Goal: Task Accomplishment & Management: Use online tool/utility

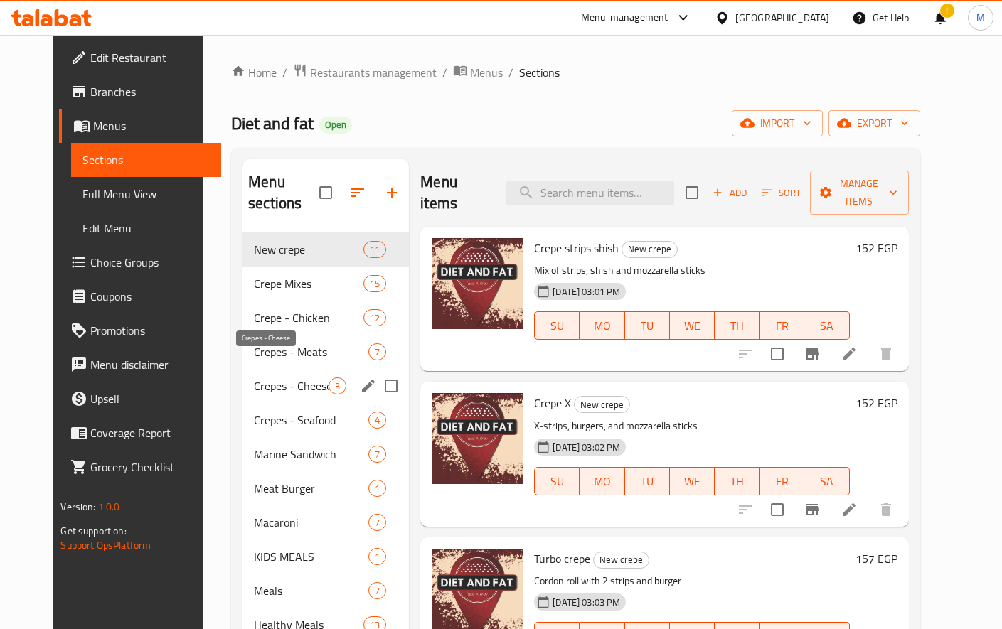
click at [266, 377] on span "Crepes - Cheese" at bounding box center [291, 385] width 75 height 17
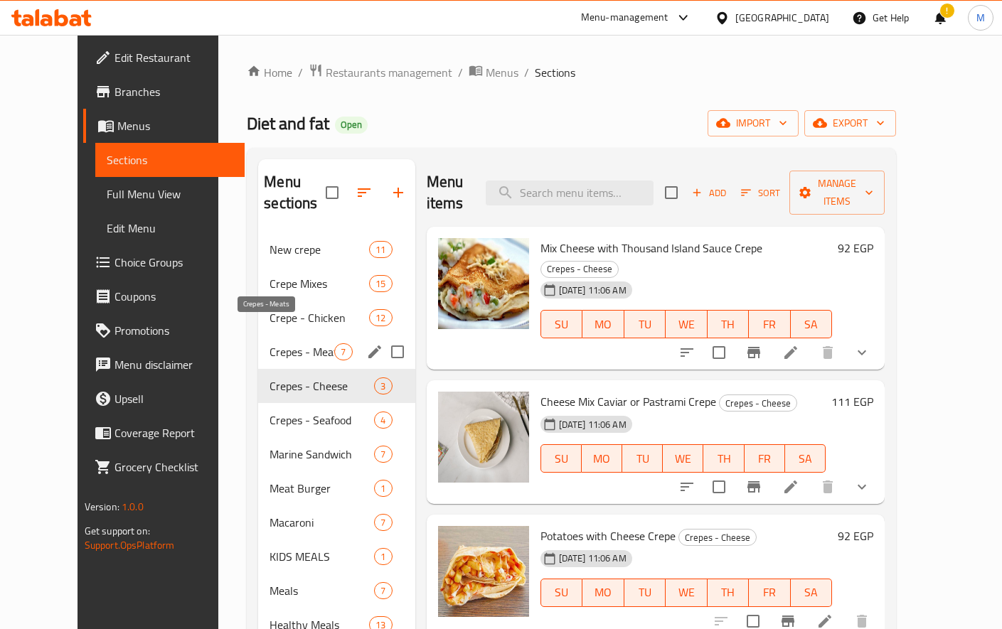
click at [269, 343] on span "Crepes - Meats" at bounding box center [301, 351] width 65 height 17
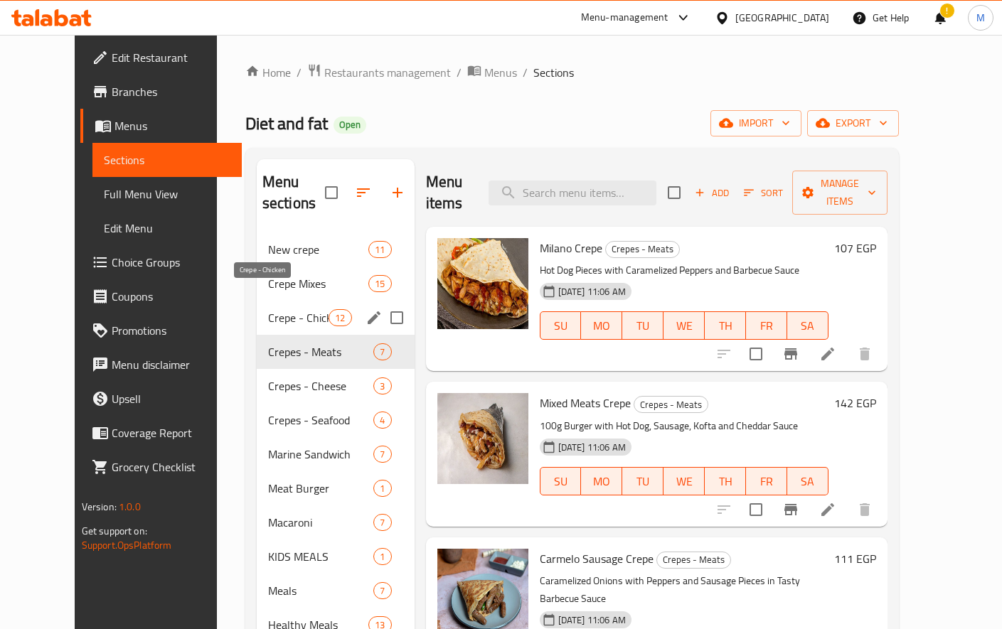
click at [269, 309] on span "Crepe - Chicken" at bounding box center [298, 317] width 60 height 17
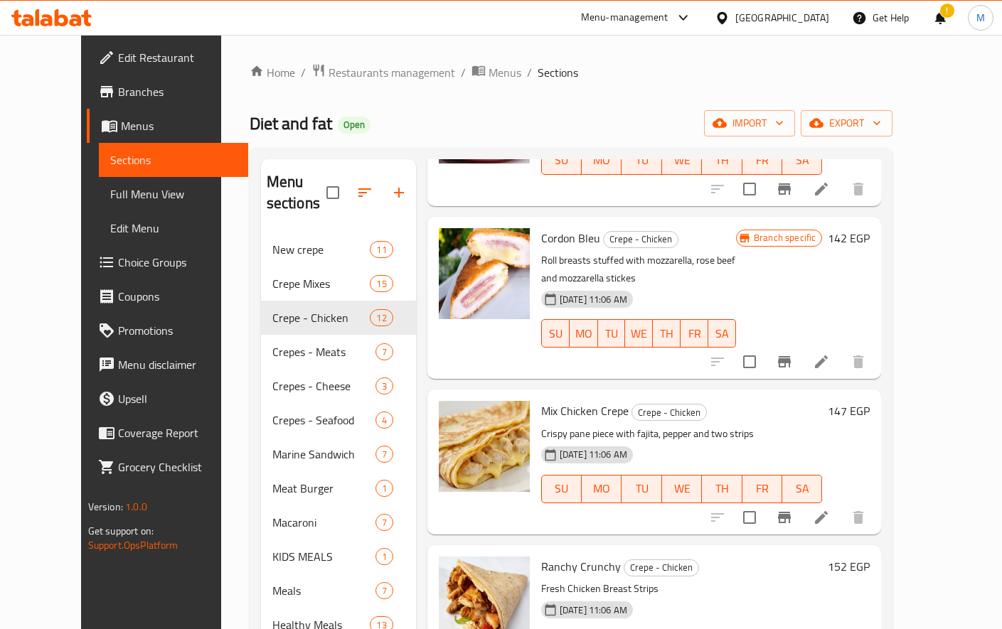
scroll to position [199, 0]
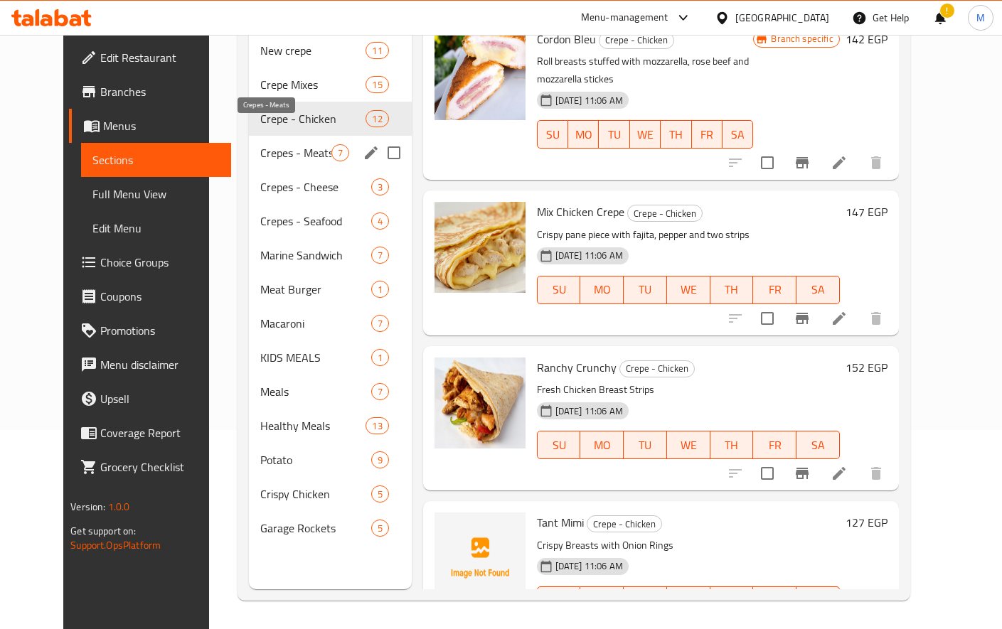
click at [296, 144] on span "Crepes - Meats" at bounding box center [295, 152] width 70 height 17
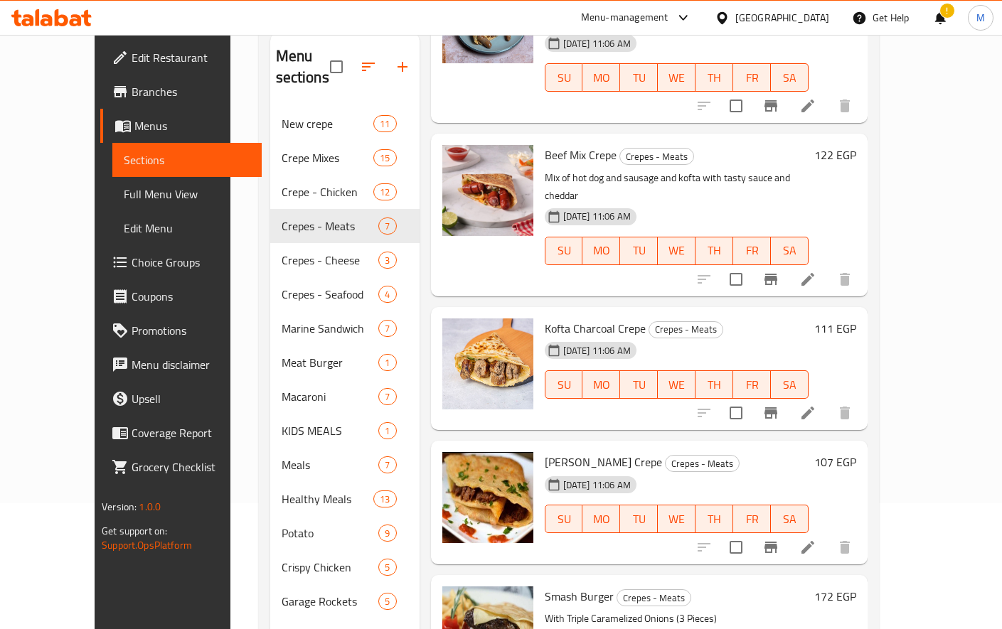
scroll to position [199, 0]
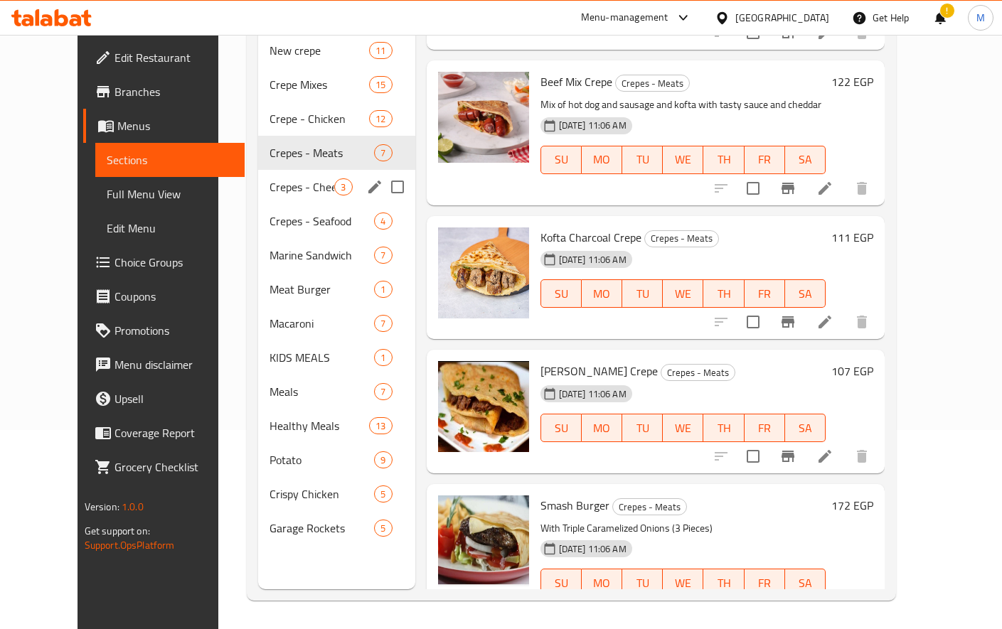
click at [269, 178] on span "Crepes - Cheese" at bounding box center [301, 186] width 65 height 17
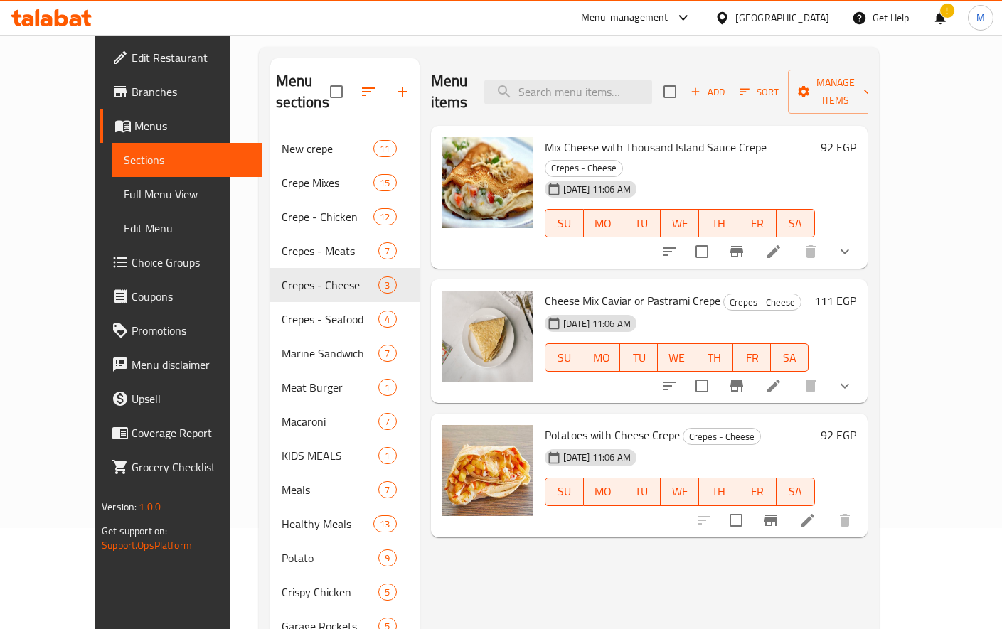
scroll to position [119, 0]
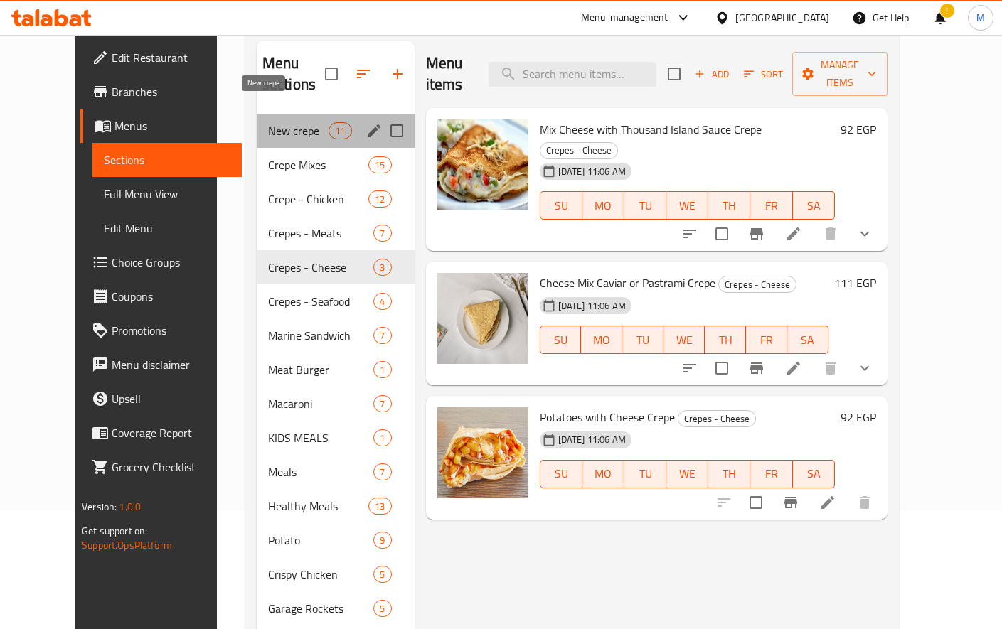
click at [268, 122] on span "New crepe" at bounding box center [298, 130] width 60 height 17
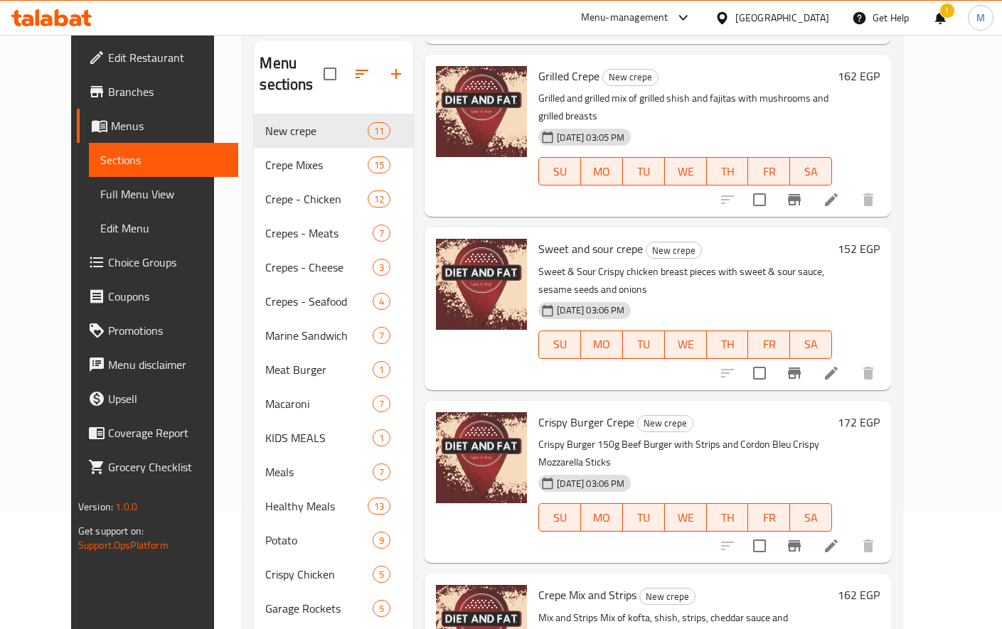
scroll to position [711, 0]
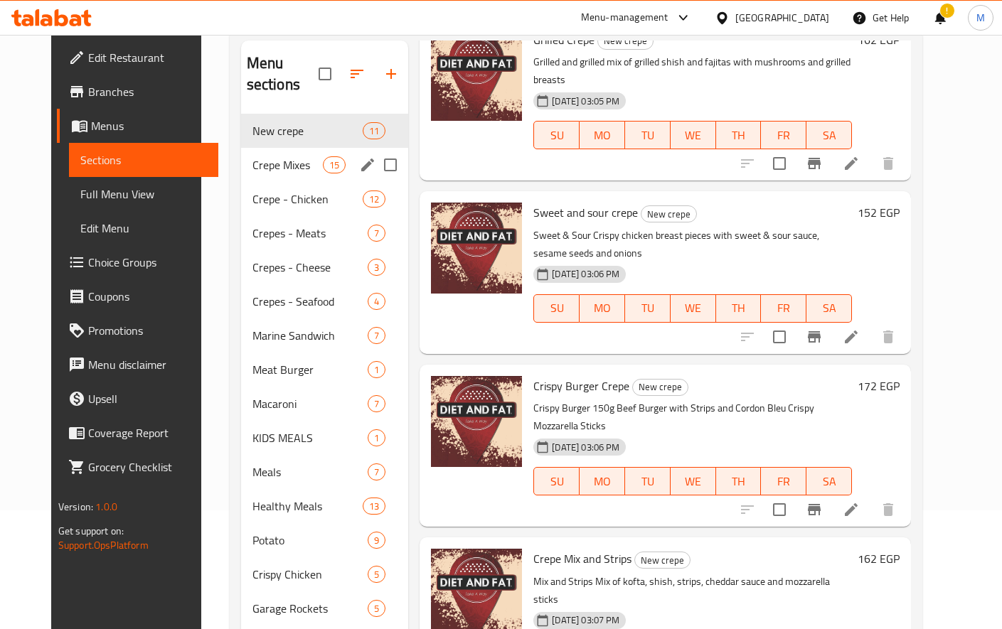
click at [252, 156] on span "Crepe Mixes" at bounding box center [287, 164] width 70 height 17
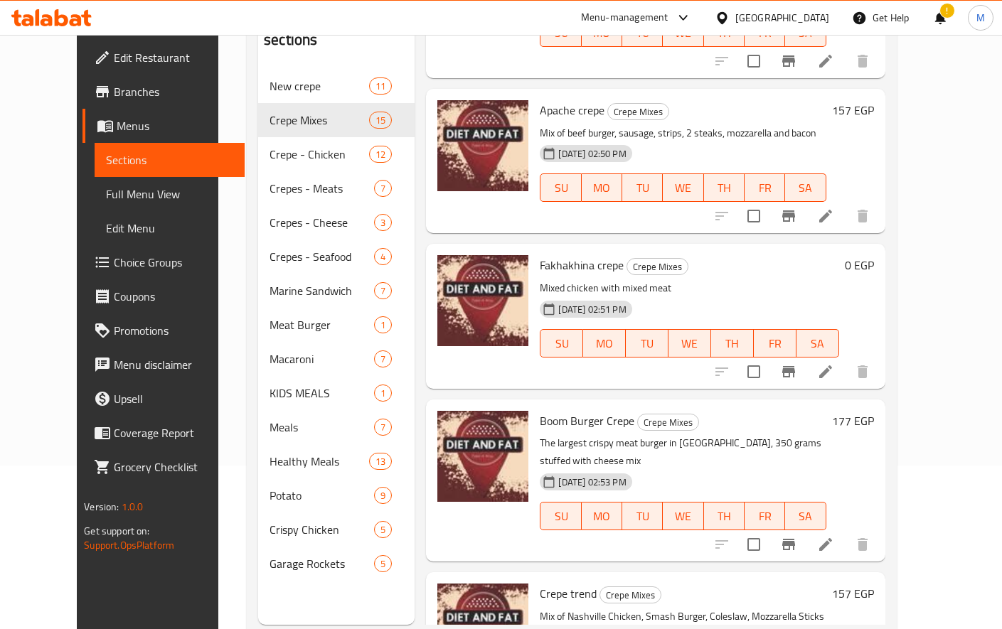
scroll to position [199, 0]
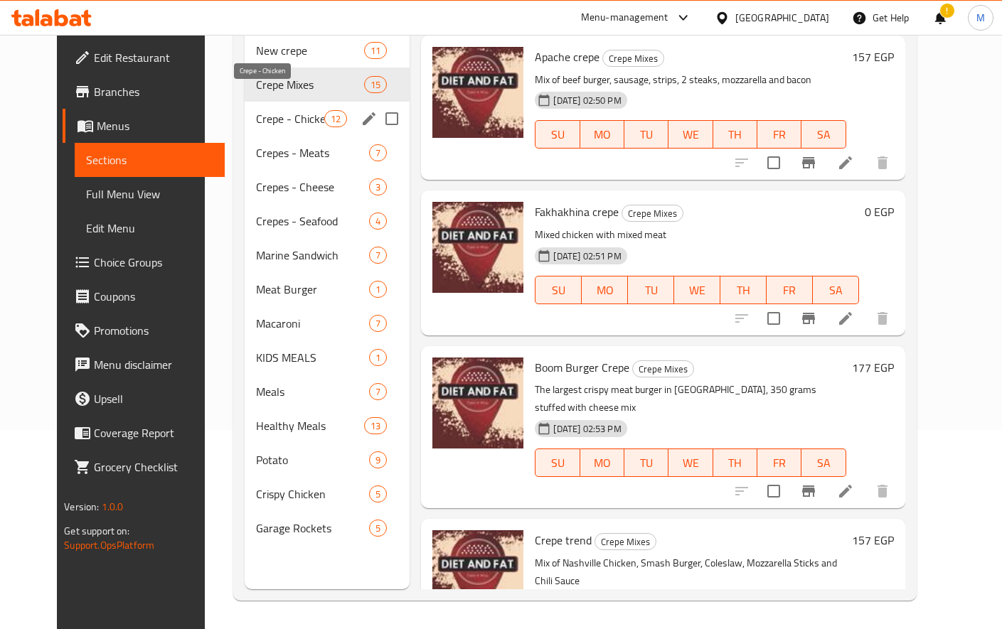
click at [256, 110] on span "Crepe - Chicken" at bounding box center [290, 118] width 68 height 17
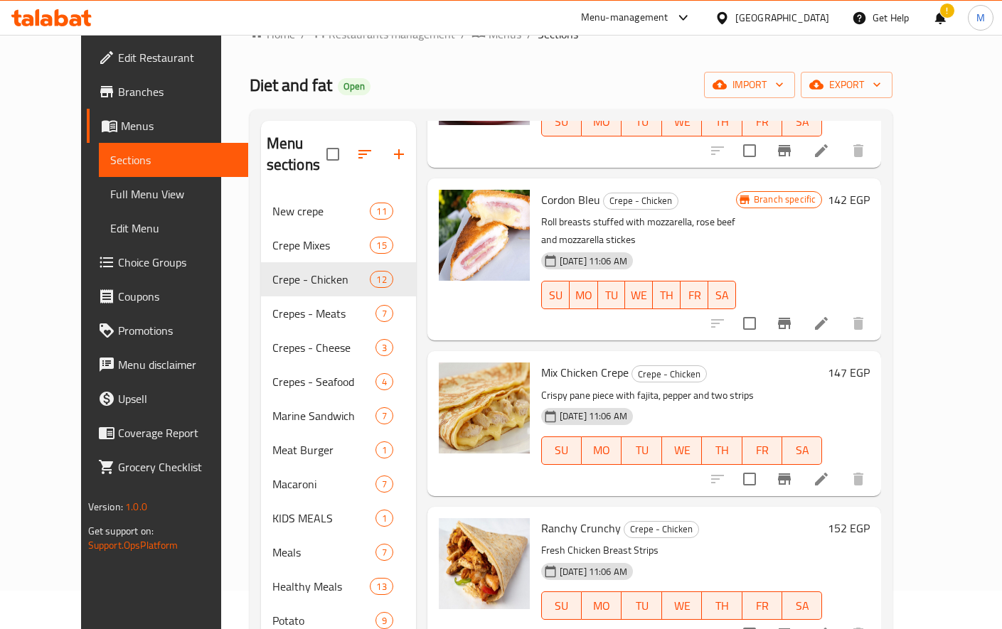
scroll to position [199, 0]
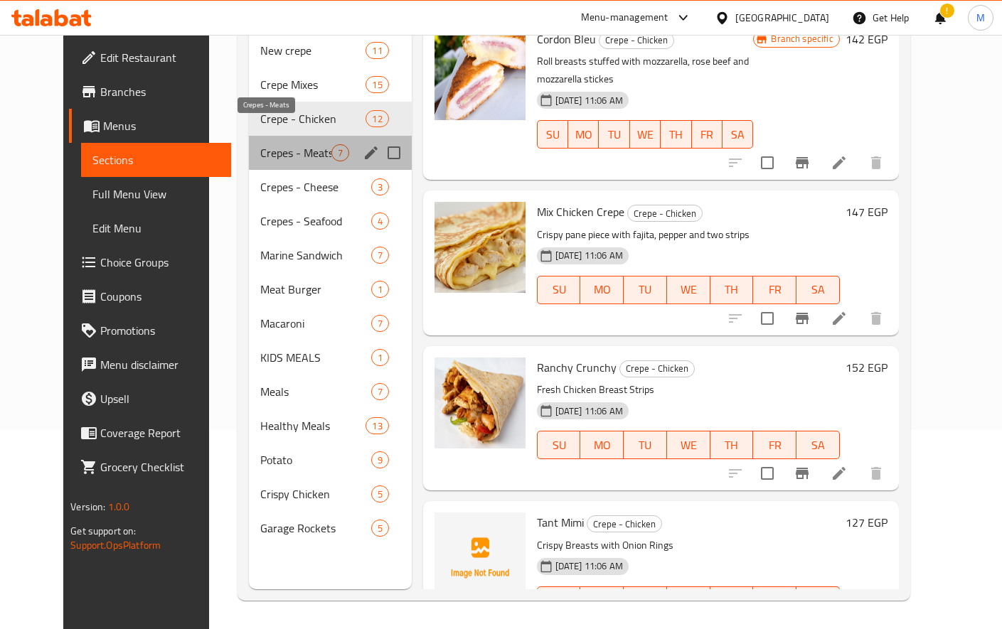
click at [279, 144] on span "Crepes - Meats" at bounding box center [295, 152] width 70 height 17
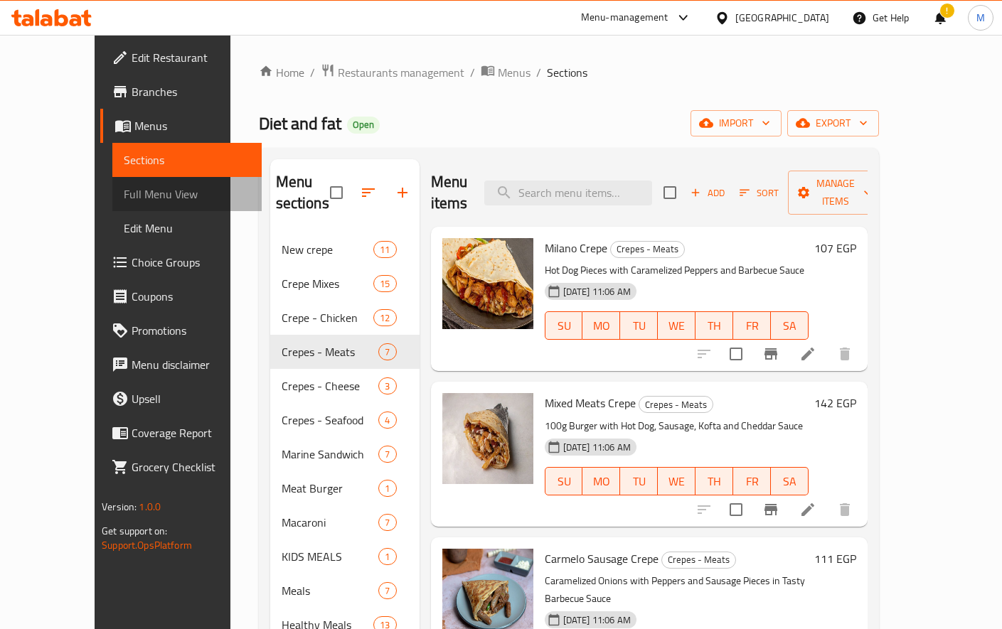
click at [124, 188] on span "Full Menu View" at bounding box center [187, 194] width 127 height 17
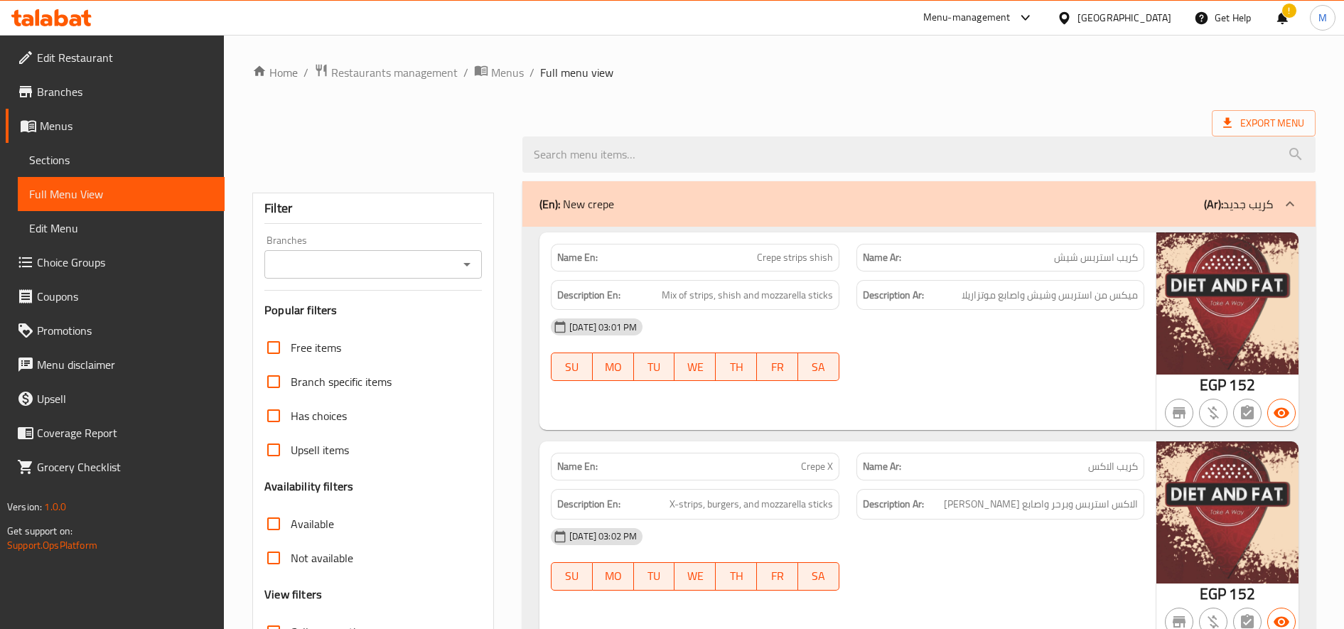
click at [1001, 15] on div "Menu-management" at bounding box center [966, 17] width 87 height 17
click at [993, 153] on div "Restaurant-Management" at bounding box center [959, 157] width 112 height 16
